Goal: Task Accomplishment & Management: Complete application form

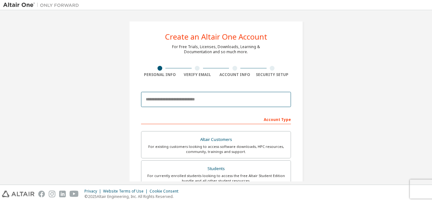
click at [185, 101] on input "email" at bounding box center [216, 99] width 150 height 15
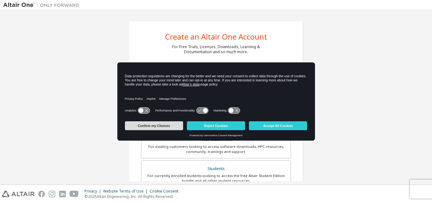
click at [158, 126] on button "Confirm my Choices" at bounding box center [154, 125] width 58 height 9
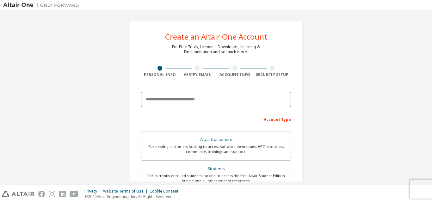
click at [172, 97] on input "email" at bounding box center [216, 99] width 150 height 15
type input "**********"
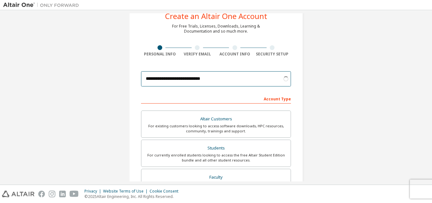
scroll to position [32, 0]
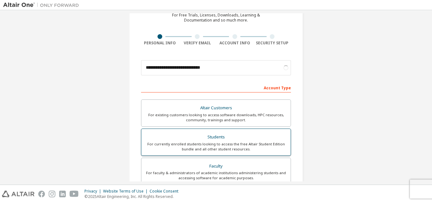
click at [226, 139] on div "Students" at bounding box center [216, 136] width 142 height 9
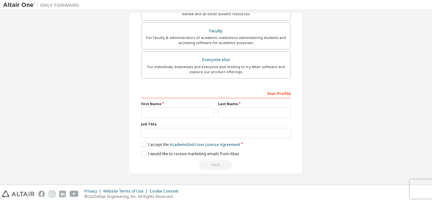
scroll to position [167, 0]
click at [193, 113] on input "text" at bounding box center [177, 112] width 73 height 10
type input "*******"
click at [235, 116] on input "text" at bounding box center [254, 112] width 73 height 10
type input "******"
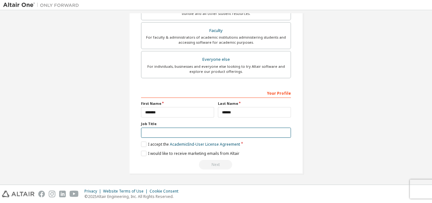
click at [185, 130] on input "text" at bounding box center [216, 132] width 150 height 10
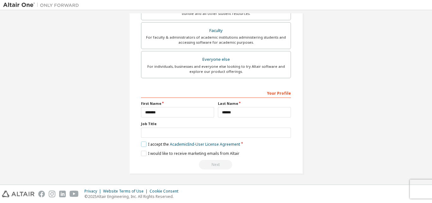
click at [143, 147] on label "I accept the Academic End-User License Agreement" at bounding box center [190, 143] width 99 height 5
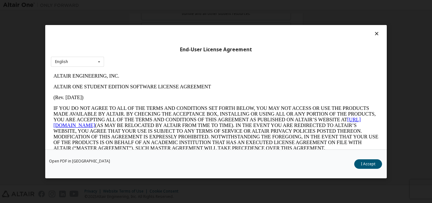
scroll to position [0, 0]
click at [364, 160] on button "I Accept" at bounding box center [368, 163] width 28 height 9
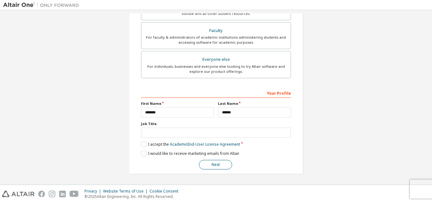
click at [221, 164] on button "Next" at bounding box center [215, 164] width 33 height 9
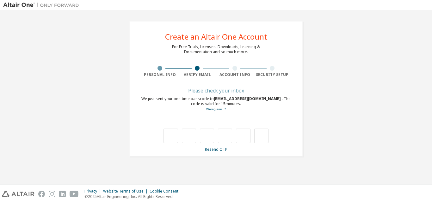
type input "*"
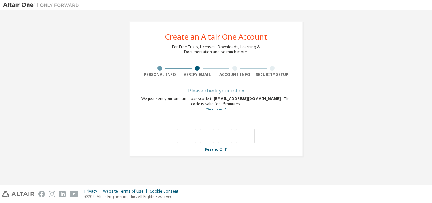
type input "*"
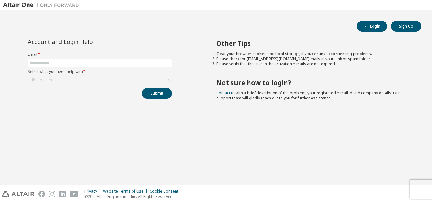
click at [101, 77] on div "Click to select" at bounding box center [100, 80] width 144 height 8
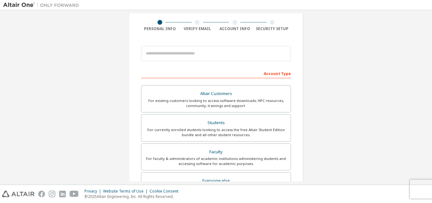
scroll to position [32, 0]
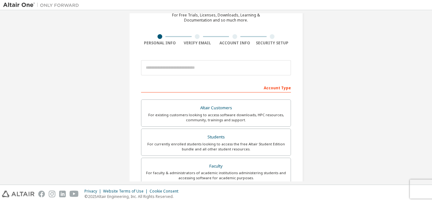
click at [270, 36] on div at bounding box center [272, 36] width 5 height 5
